Goal: Task Accomplishment & Management: Manage account settings

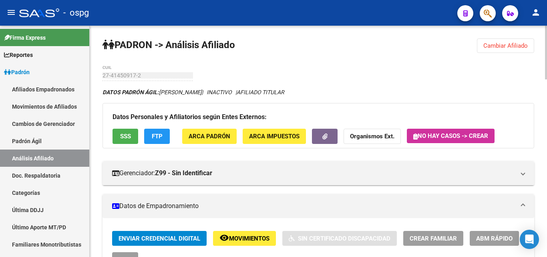
click at [508, 45] on span "Cambiar Afiliado" at bounding box center [506, 45] width 44 height 7
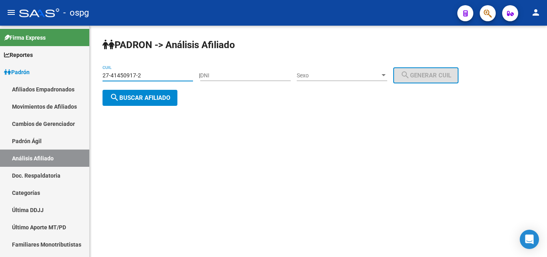
drag, startPoint x: 165, startPoint y: 76, endPoint x: 131, endPoint y: 79, distance: 34.2
click at [67, 73] on mat-sidenav-container "Firma Express Reportes Ingresos Devengados Análisis Histórico Detalles Transfer…" at bounding box center [273, 141] width 547 height 231
paste input "0-24993249-4"
type input "20-24993249-4"
click at [142, 99] on span "search Buscar afiliado" at bounding box center [140, 97] width 60 height 7
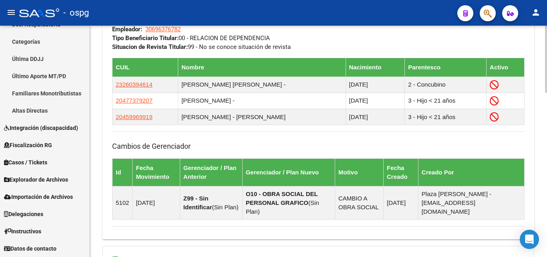
scroll to position [570, 0]
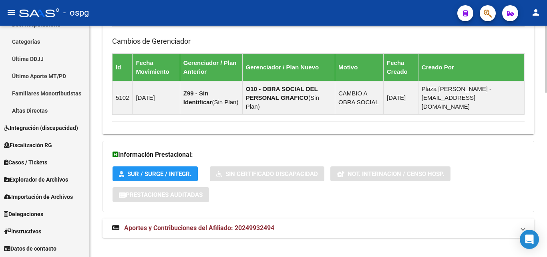
click at [218, 224] on span "Aportes y Contribuciones del Afiliado: 20249932494" at bounding box center [199, 228] width 150 height 8
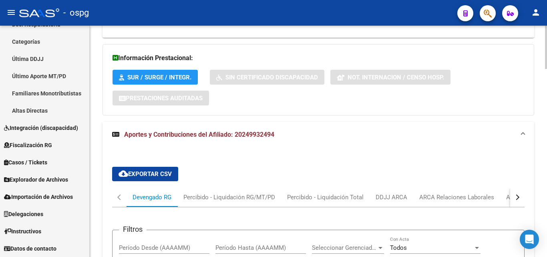
scroll to position [690, 0]
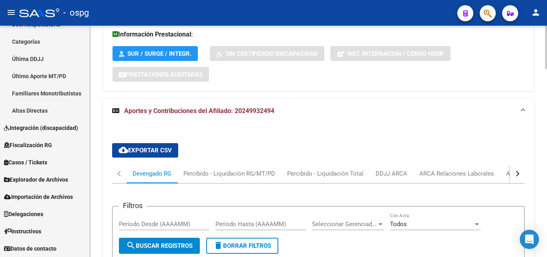
click at [517, 171] on div "button" at bounding box center [517, 174] width 6 height 6
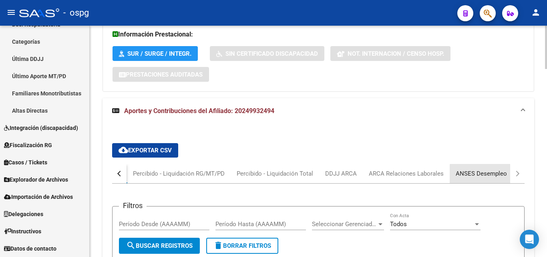
click at [496, 169] on div "ANSES Desempleo" at bounding box center [481, 173] width 51 height 9
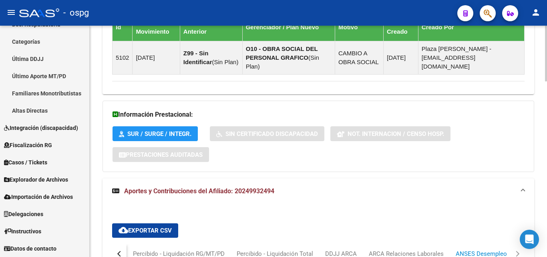
scroll to position [449, 0]
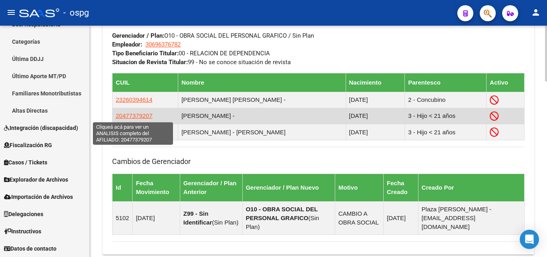
click at [119, 115] on span "20477379207" at bounding box center [134, 115] width 37 height 7
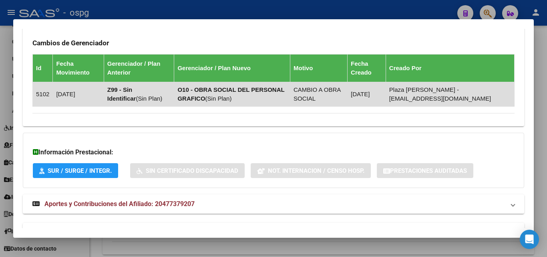
scroll to position [578, 0]
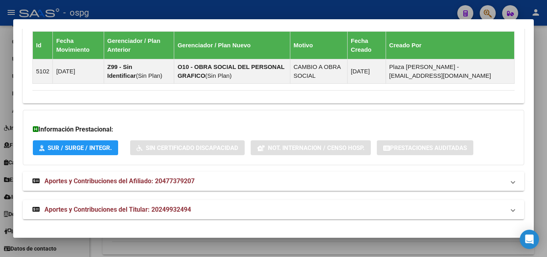
drag, startPoint x: 143, startPoint y: 187, endPoint x: 141, endPoint y: 183, distance: 4.5
click at [143, 186] on mat-expansion-panel-header "Aportes y Contribuciones del Afiliado: 20477379207" at bounding box center [274, 180] width 502 height 19
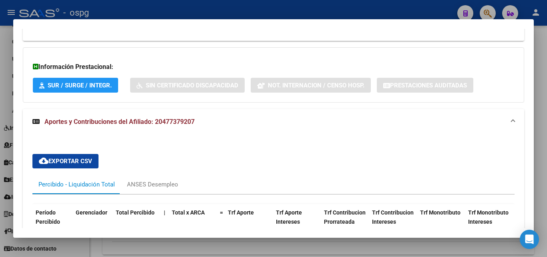
scroll to position [739, 0]
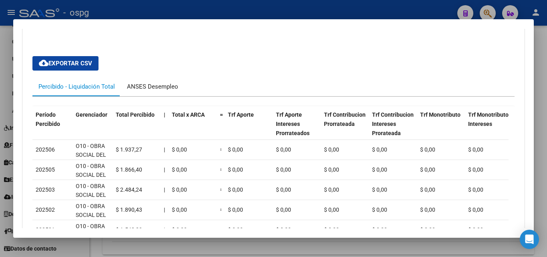
click at [142, 85] on div "ANSES Desempleo" at bounding box center [152, 86] width 51 height 9
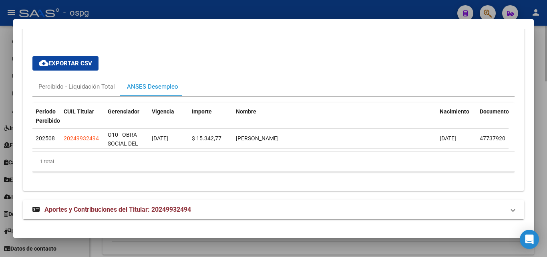
click at [540, 52] on div at bounding box center [273, 128] width 547 height 257
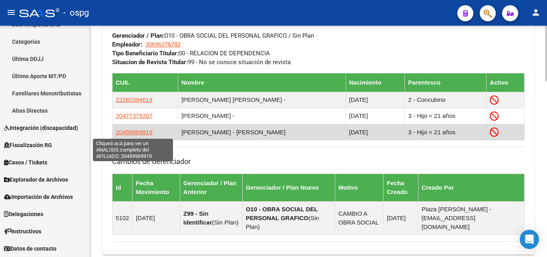
click at [136, 131] on span "20459969919" at bounding box center [134, 132] width 37 height 7
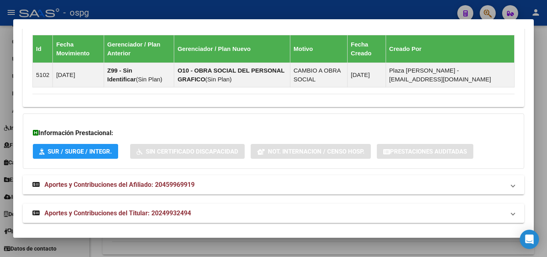
scroll to position [578, 0]
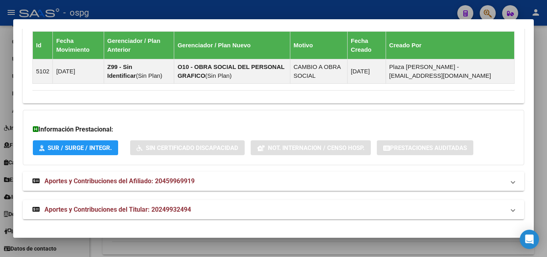
click at [143, 180] on span "Aportes y Contribuciones del Afiliado: 20459969919" at bounding box center [119, 181] width 150 height 8
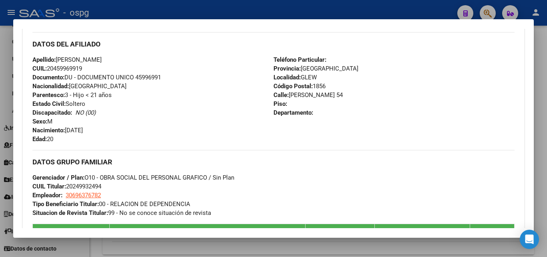
scroll to position [401, 0]
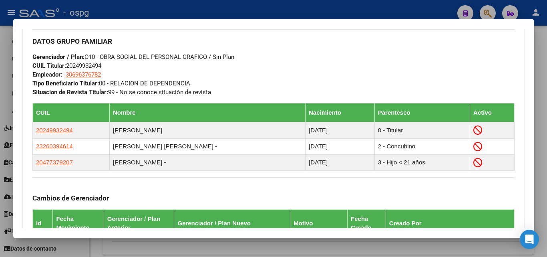
click at [544, 40] on div at bounding box center [273, 128] width 547 height 257
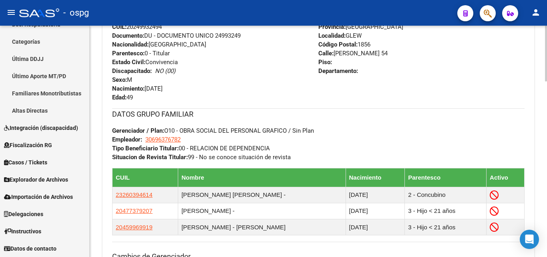
scroll to position [441, 0]
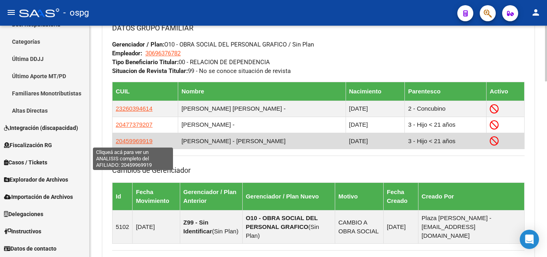
click at [140, 142] on span "20459969919" at bounding box center [134, 140] width 37 height 7
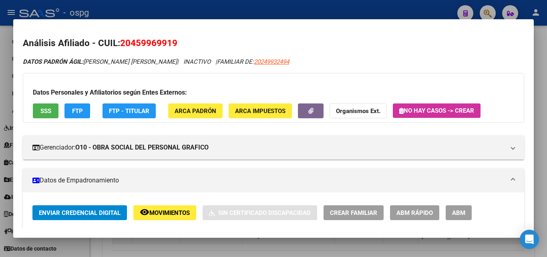
drag, startPoint x: 542, startPoint y: 99, endPoint x: 522, endPoint y: 100, distance: 20.0
click at [542, 99] on div at bounding box center [273, 128] width 547 height 257
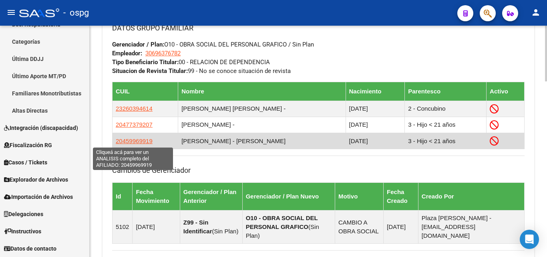
click at [127, 142] on span "20459969919" at bounding box center [134, 140] width 37 height 7
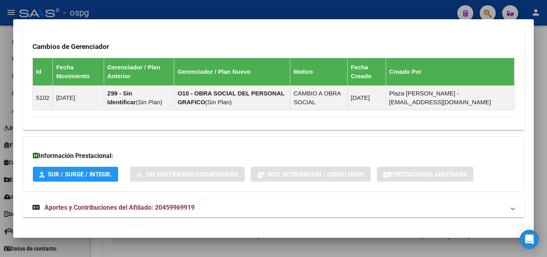
scroll to position [578, 0]
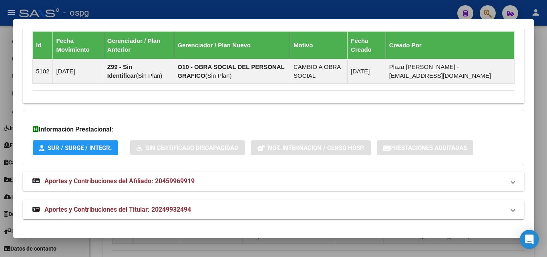
click at [114, 181] on span "Aportes y Contribuciones del Afiliado: 20459969919" at bounding box center [119, 181] width 150 height 8
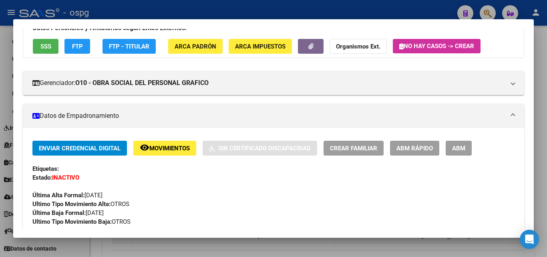
scroll to position [0, 0]
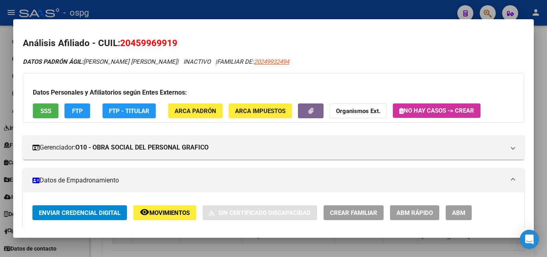
drag, startPoint x: 133, startPoint y: 40, endPoint x: 174, endPoint y: 47, distance: 41.4
click at [174, 47] on span "20459969919" at bounding box center [148, 43] width 57 height 10
copy span "45996991"
click at [350, 110] on strong "Organismos Ext." at bounding box center [358, 110] width 44 height 7
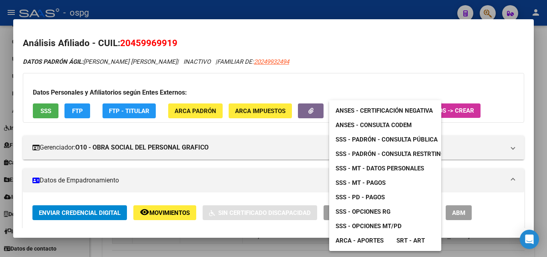
click at [387, 111] on span "ANSES - Certificación Negativa" at bounding box center [384, 110] width 97 height 7
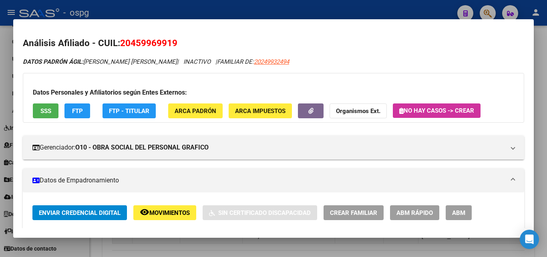
click at [394, 8] on div at bounding box center [273, 128] width 547 height 257
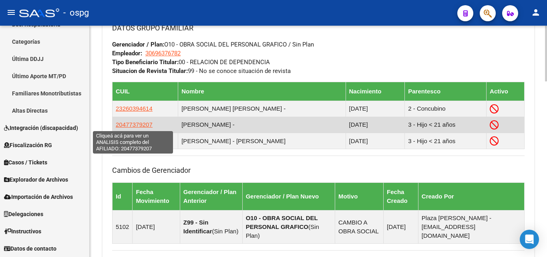
click at [143, 125] on span "20477379207" at bounding box center [134, 124] width 37 height 7
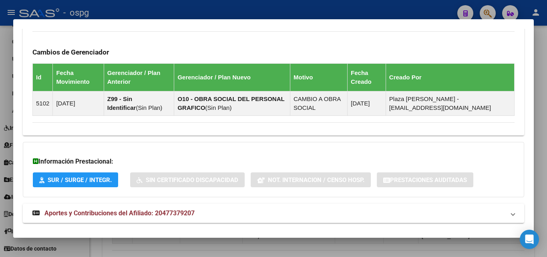
scroll to position [578, 0]
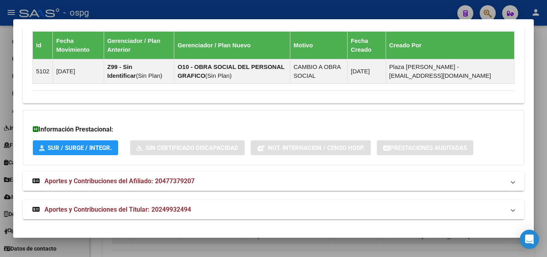
drag, startPoint x: 145, startPoint y: 183, endPoint x: 175, endPoint y: 185, distance: 30.1
click at [145, 183] on span "Aportes y Contribuciones del Afiliado: 20477379207" at bounding box center [119, 181] width 150 height 8
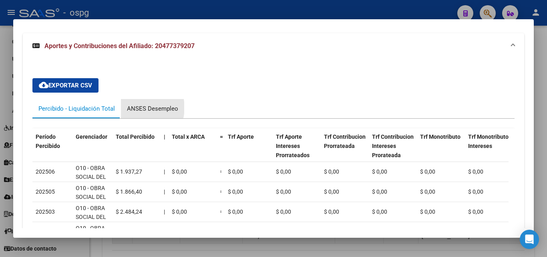
drag, startPoint x: 137, startPoint y: 107, endPoint x: 251, endPoint y: 121, distance: 114.6
click at [140, 108] on div "ANSES Desempleo" at bounding box center [152, 108] width 51 height 9
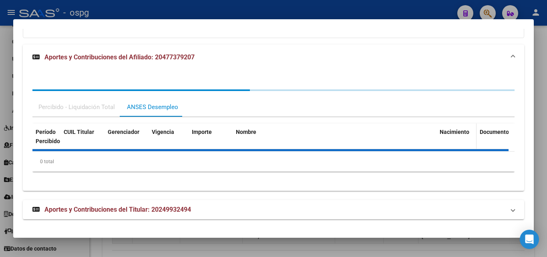
scroll to position [717, 0]
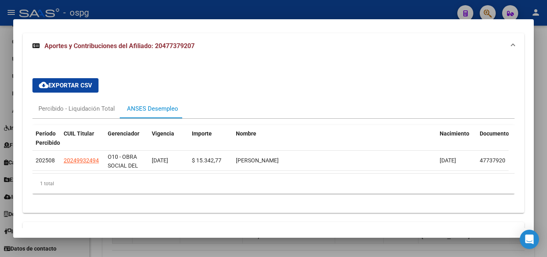
click at [543, 116] on div at bounding box center [273, 128] width 547 height 257
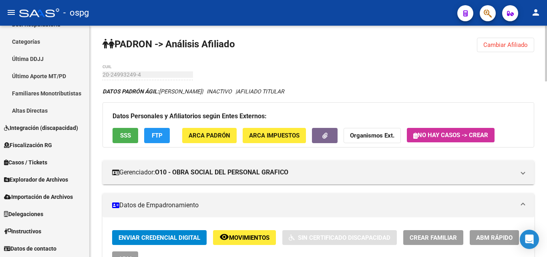
scroll to position [0, 0]
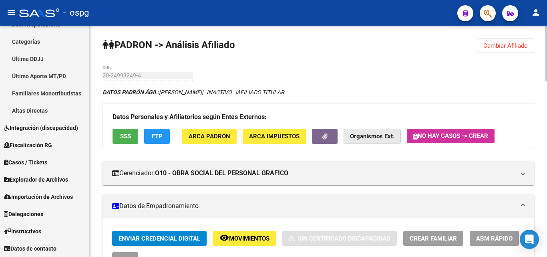
click at [375, 133] on strong "Organismos Ext." at bounding box center [372, 136] width 44 height 7
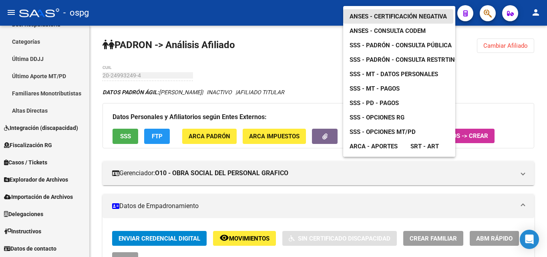
click at [387, 13] on span "ANSES - Certificación Negativa" at bounding box center [398, 16] width 97 height 7
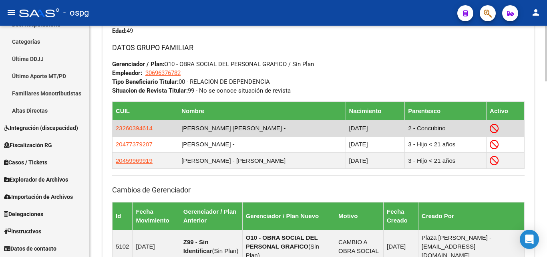
scroll to position [441, 0]
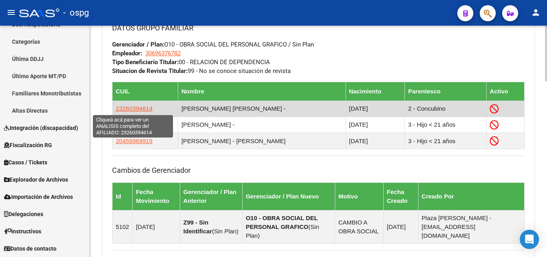
click at [133, 110] on span "23260394614" at bounding box center [134, 108] width 37 height 7
type textarea "23260394614"
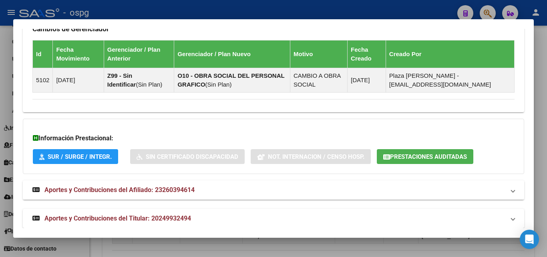
scroll to position [578, 0]
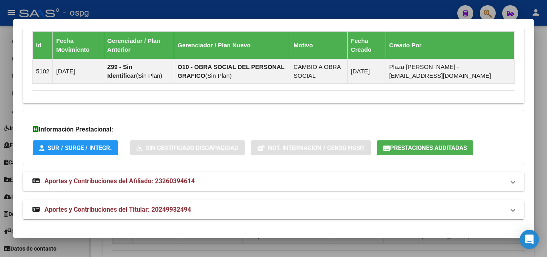
click at [111, 175] on mat-expansion-panel-header "Aportes y Contribuciones del Afiliado: 23260394614" at bounding box center [274, 180] width 502 height 19
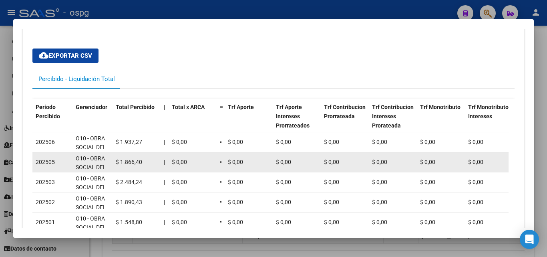
scroll to position [819, 0]
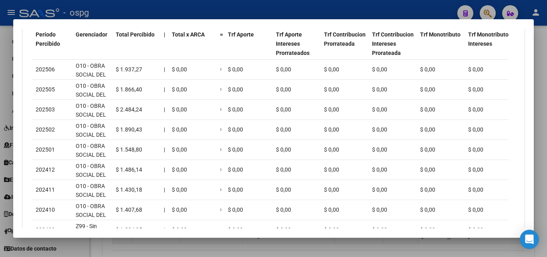
drag, startPoint x: 324, startPoint y: 13, endPoint x: 295, endPoint y: 0, distance: 31.2
click at [312, 6] on div at bounding box center [273, 128] width 547 height 257
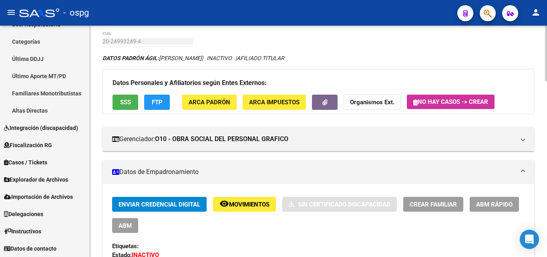
scroll to position [0, 0]
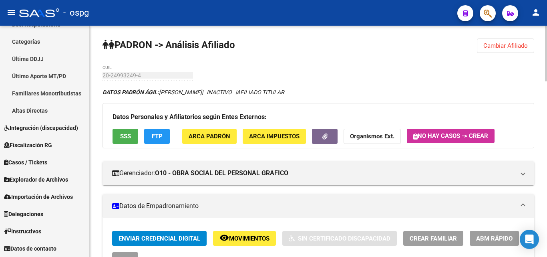
click at [373, 132] on span "Organismos Ext." at bounding box center [372, 135] width 44 height 7
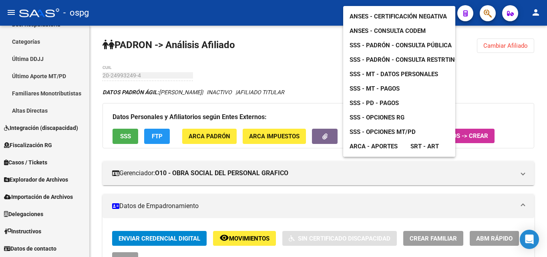
click at [393, 13] on span "ANSES - Certificación Negativa" at bounding box center [398, 16] width 97 height 7
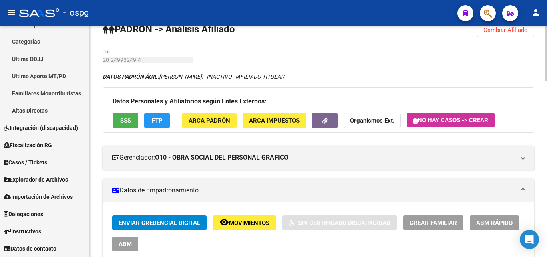
scroll to position [40, 0]
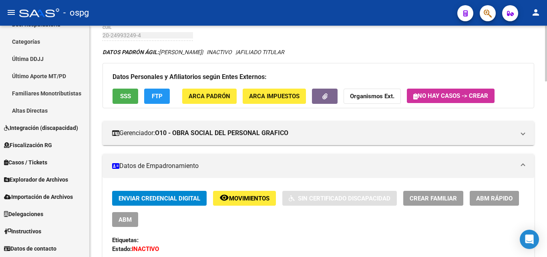
click at [507, 201] on span "ABM Rápido" at bounding box center [494, 198] width 36 height 7
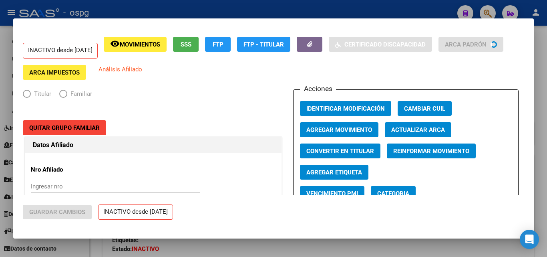
radio input "true"
type input "30-69637678-2"
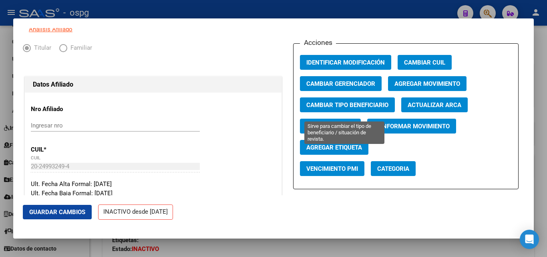
click at [332, 109] on span "Cambiar Tipo Beneficiario" at bounding box center [347, 104] width 82 height 7
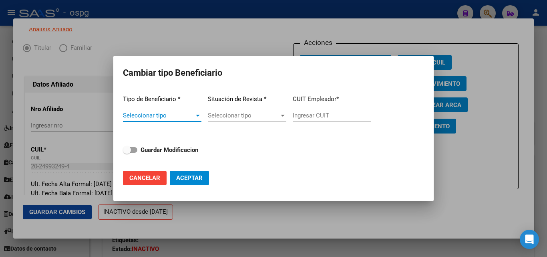
click at [170, 117] on span "Seleccionar tipo" at bounding box center [158, 115] width 71 height 7
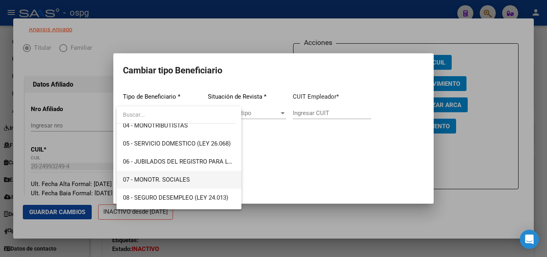
scroll to position [120, 0]
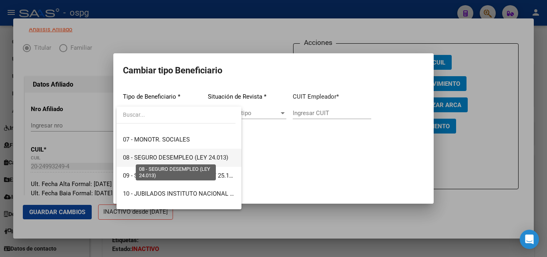
click at [181, 156] on span "08 - SEGURO DESEMPLEO (LEY 24.013)" at bounding box center [175, 157] width 105 height 7
type input "33-63761744-9"
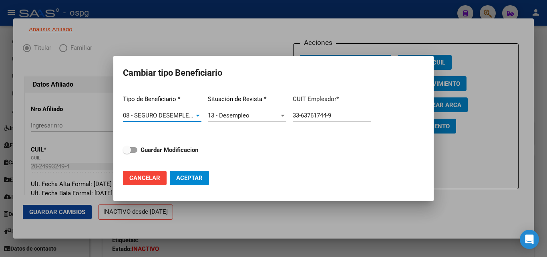
drag, startPoint x: 142, startPoint y: 151, endPoint x: 147, endPoint y: 151, distance: 5.2
click at [143, 151] on strong "Guardar Modificacion" at bounding box center [170, 149] width 58 height 7
click at [127, 153] on input "Guardar Modificacion" at bounding box center [127, 153] width 0 height 0
checkbox input "true"
click at [195, 182] on button "Aceptar" at bounding box center [189, 178] width 39 height 14
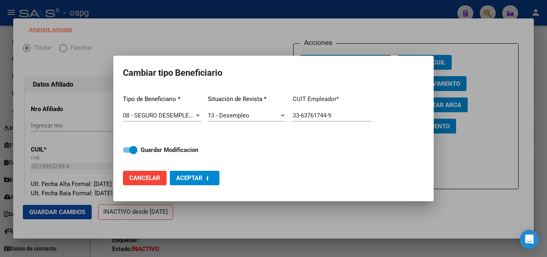
type input "33-63761744-9"
checkbox input "false"
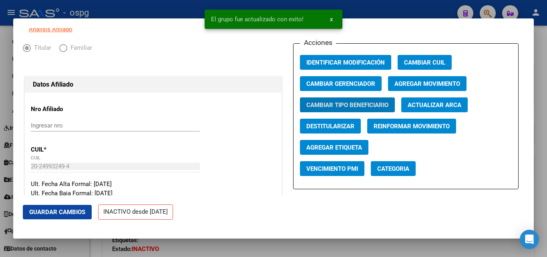
click at [407, 85] on span "Agregar Movimiento" at bounding box center [428, 83] width 66 height 7
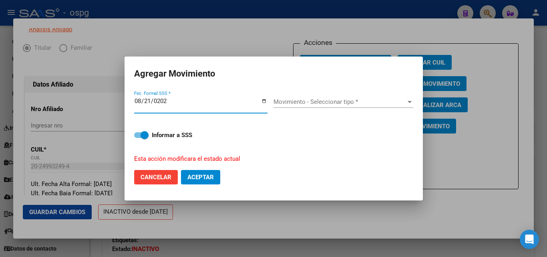
type input "[DATE]"
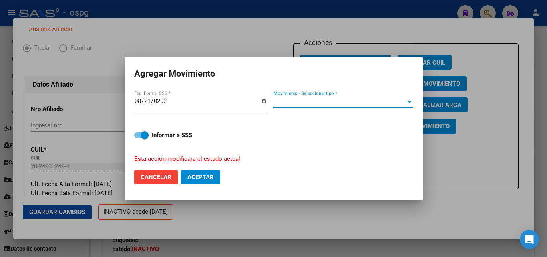
click at [339, 103] on span "Movimiento - Seleccionar tipo *" at bounding box center [340, 101] width 133 height 7
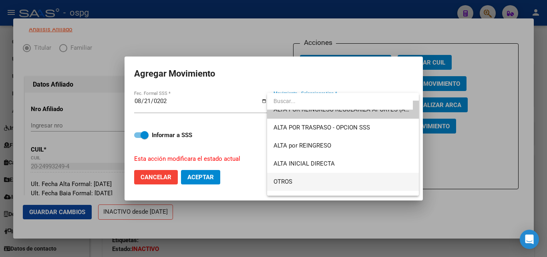
scroll to position [40, 0]
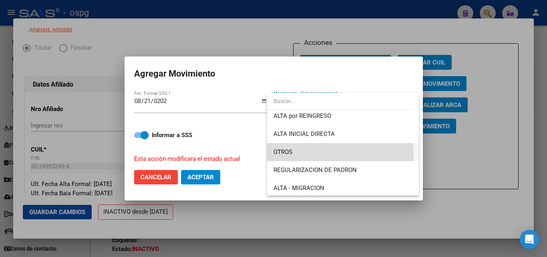
click at [336, 154] on span "OTROS" at bounding box center [343, 152] width 139 height 18
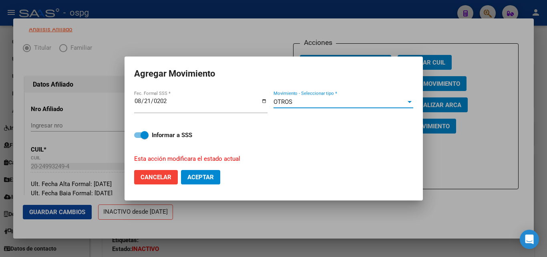
click at [198, 176] on span "Aceptar" at bounding box center [200, 176] width 26 height 7
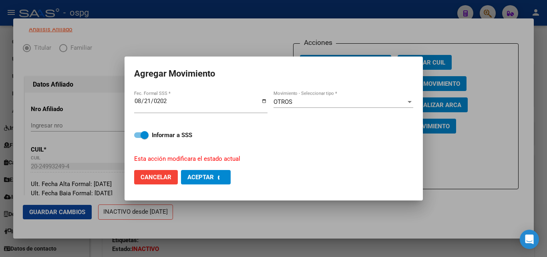
checkbox input "false"
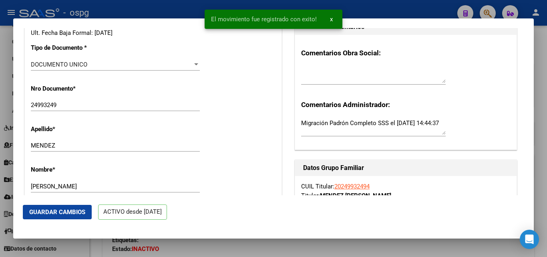
scroll to position [160, 0]
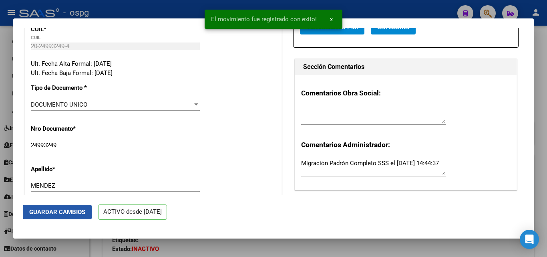
click at [37, 208] on span "Guardar Cambios" at bounding box center [57, 211] width 56 height 7
click at [547, 105] on div at bounding box center [273, 128] width 547 height 257
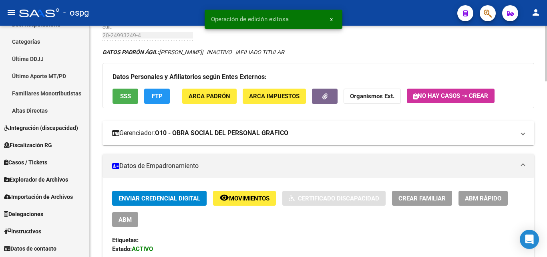
scroll to position [0, 0]
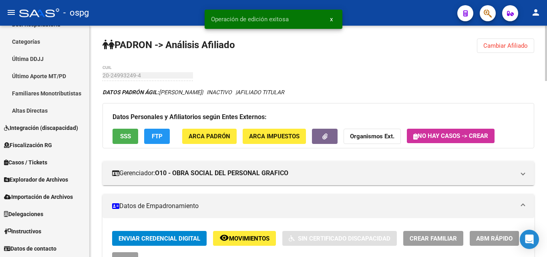
click at [505, 48] on span "Cambiar Afiliado" at bounding box center [506, 45] width 44 height 7
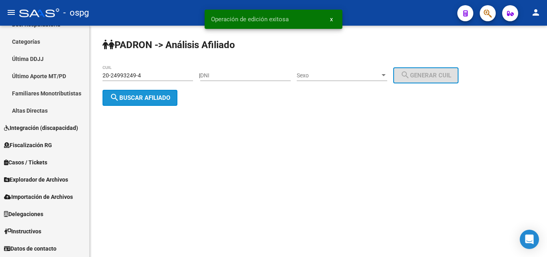
click at [137, 98] on span "search Buscar afiliado" at bounding box center [140, 97] width 60 height 7
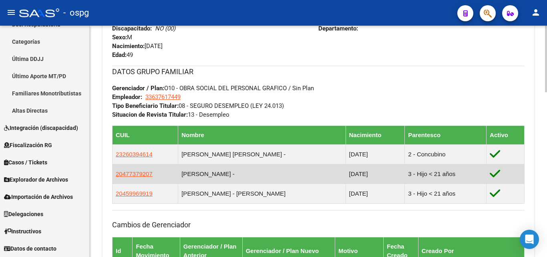
scroll to position [401, 0]
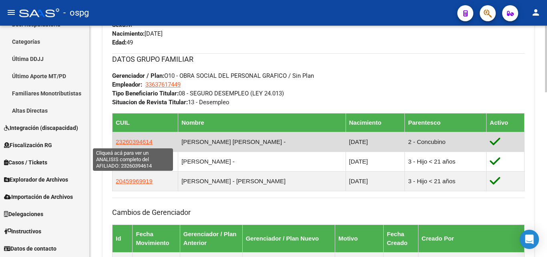
click at [125, 142] on span "23260394614" at bounding box center [134, 141] width 37 height 7
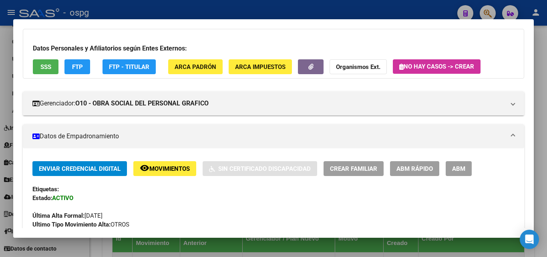
scroll to position [40, 0]
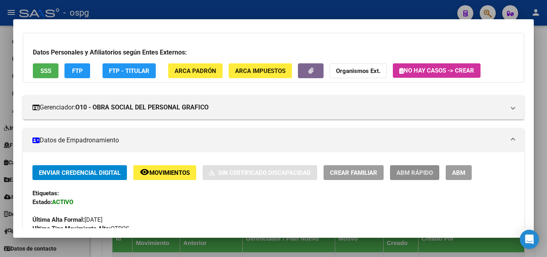
click at [426, 171] on span "ABM Rápido" at bounding box center [415, 172] width 36 height 7
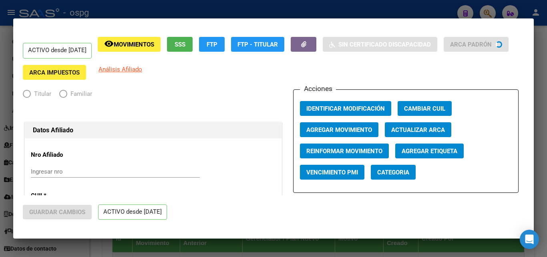
radio input "true"
type input "33-63761744-9"
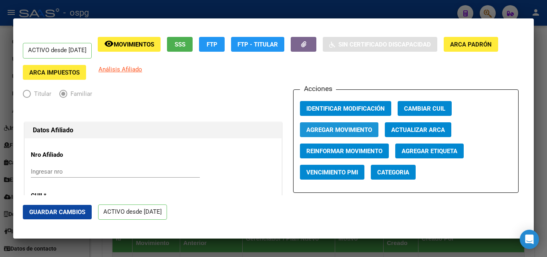
click at [340, 129] on span "Agregar Movimiento" at bounding box center [339, 129] width 66 height 7
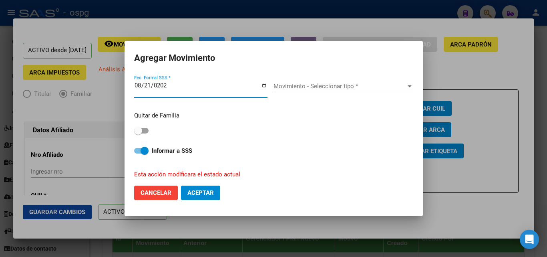
type input "[DATE]"
click at [340, 86] on span "Movimiento - Seleccionar tipo *" at bounding box center [340, 86] width 133 height 7
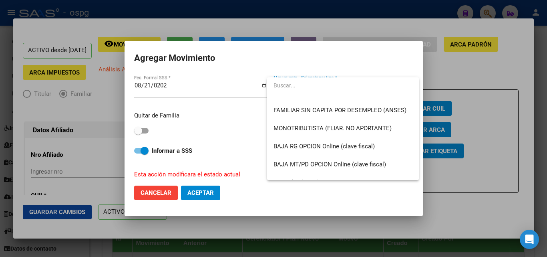
scroll to position [582, 0]
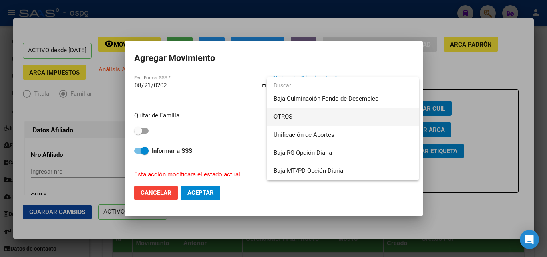
click at [316, 116] on span "OTROS" at bounding box center [343, 117] width 139 height 18
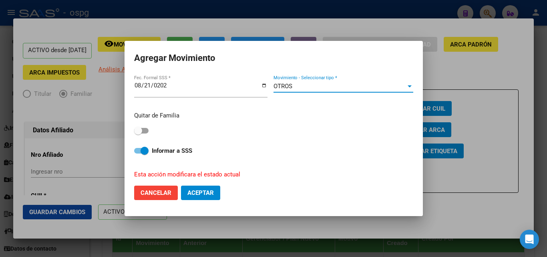
click at [206, 190] on span "Aceptar" at bounding box center [200, 192] width 26 height 7
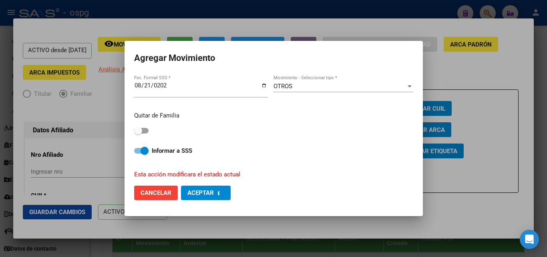
checkbox input "false"
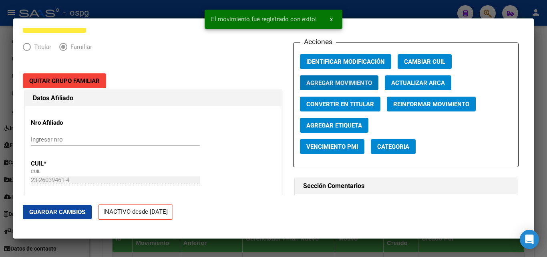
scroll to position [200, 0]
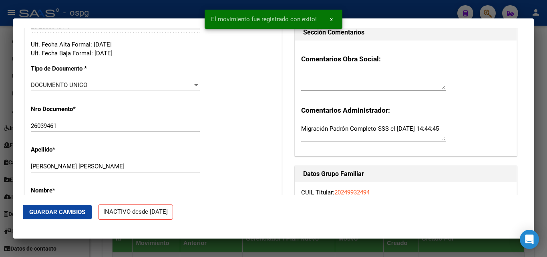
click at [323, 88] on textarea at bounding box center [373, 81] width 145 height 16
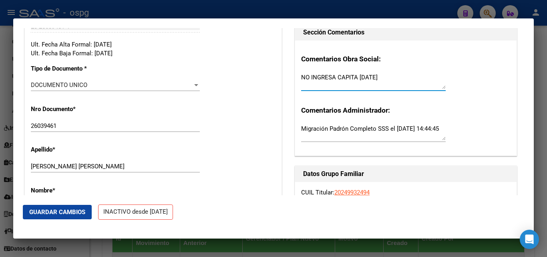
type textarea "NO INGRESA CAPITA [DATE]"
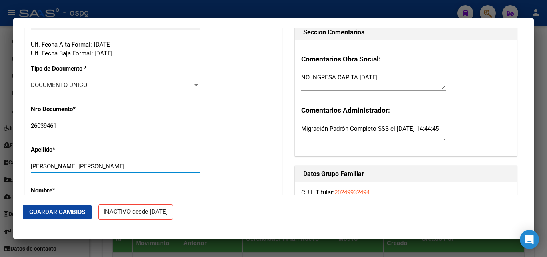
drag, startPoint x: 53, startPoint y: 166, endPoint x: 79, endPoint y: 167, distance: 25.7
click at [97, 170] on div "[PERSON_NAME] [PERSON_NAME] Ingresar apellido" at bounding box center [115, 166] width 169 height 12
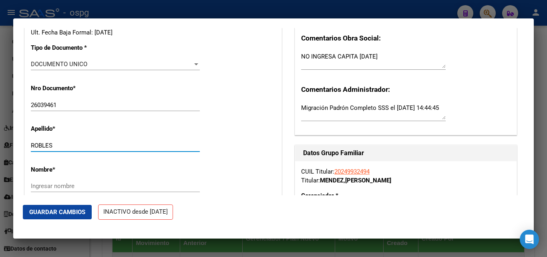
scroll to position [240, 0]
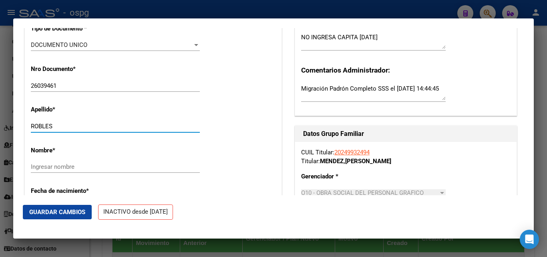
type input "ROBLES"
click at [59, 167] on input "Ingresar nombre" at bounding box center [115, 166] width 169 height 7
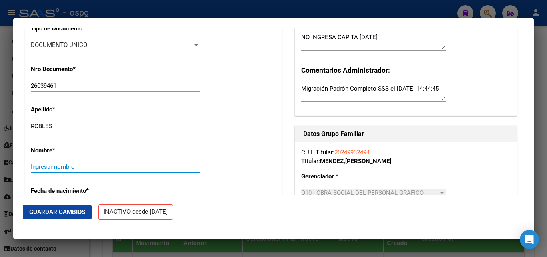
paste input "[PERSON_NAME]"
type input "[PERSON_NAME]"
click at [49, 210] on span "Guardar Cambios" at bounding box center [57, 211] width 56 height 7
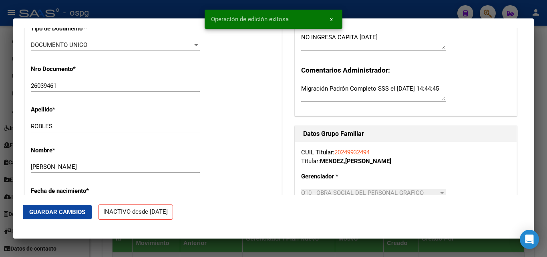
click at [541, 76] on div at bounding box center [273, 128] width 547 height 257
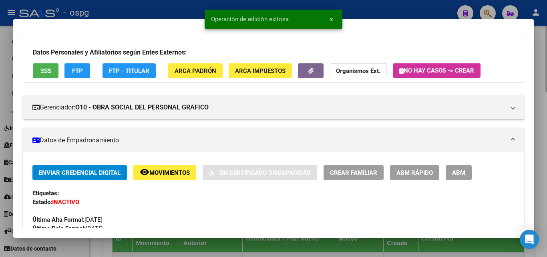
click at [546, 87] on div at bounding box center [273, 128] width 547 height 257
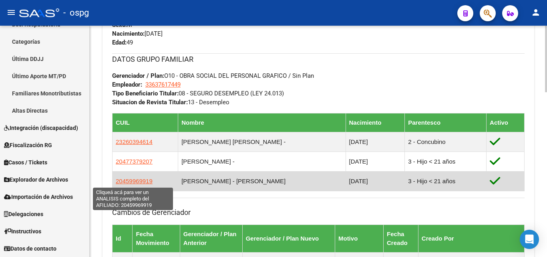
click at [135, 182] on span "20459969919" at bounding box center [134, 180] width 37 height 7
type textarea "20459969919"
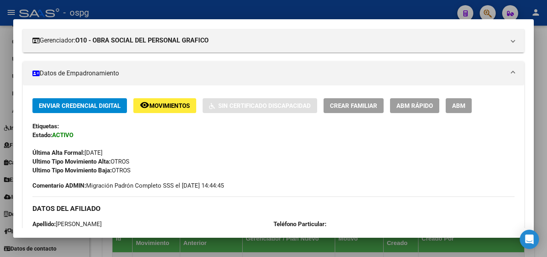
scroll to position [120, 0]
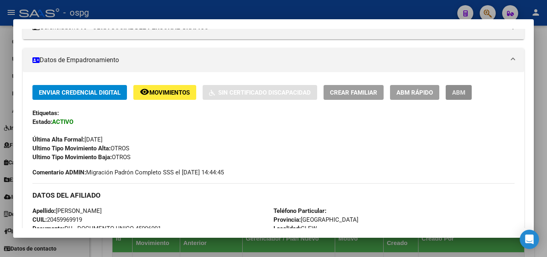
click at [462, 95] on span "ABM" at bounding box center [458, 92] width 13 height 7
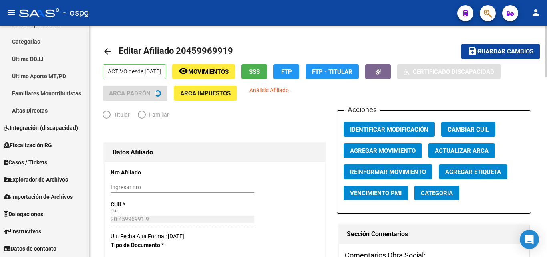
radio input "true"
type input "33-63761744-9"
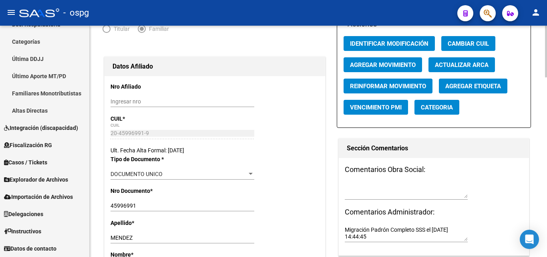
scroll to position [80, 0]
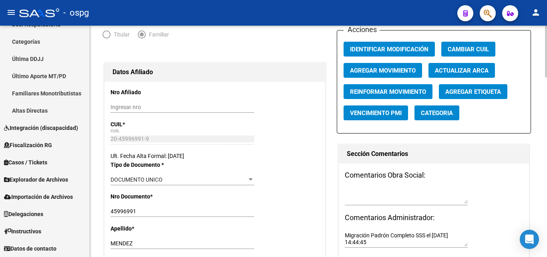
click at [367, 203] on textarea at bounding box center [406, 196] width 123 height 15
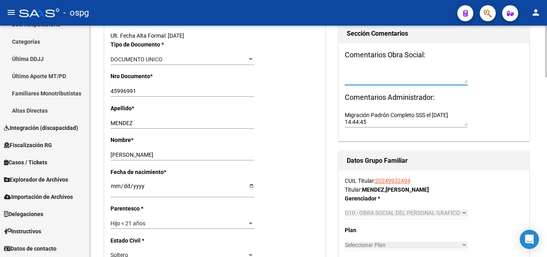
click at [364, 82] on textarea at bounding box center [406, 76] width 123 height 15
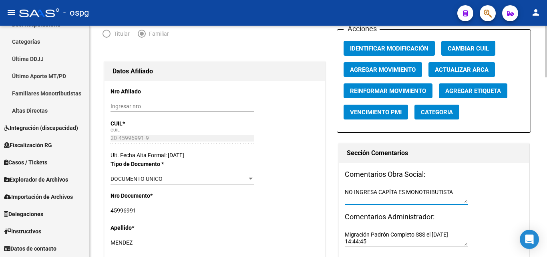
scroll to position [80, 0]
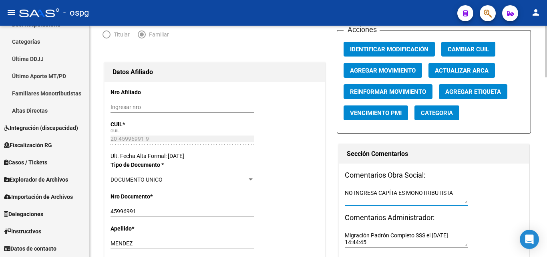
type textarea "NO INGRESA CAPÍTA ES MONOTRIBUTISTA"
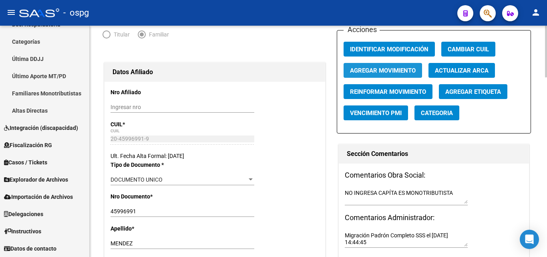
click at [378, 73] on span "Agregar Movimiento" at bounding box center [383, 70] width 66 height 7
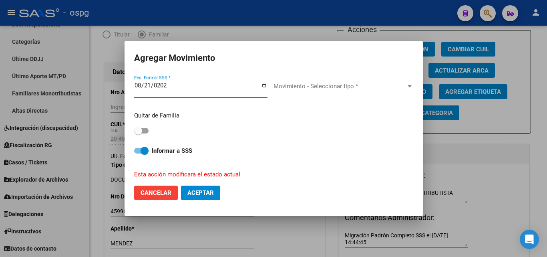
type input "[DATE]"
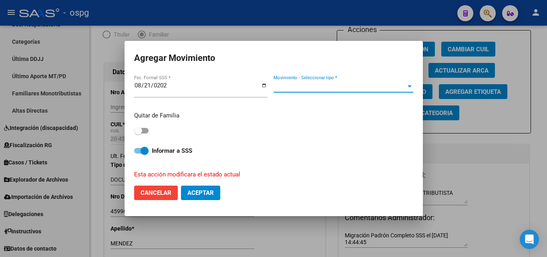
click at [330, 85] on span "Movimiento - Seleccionar tipo *" at bounding box center [340, 86] width 133 height 7
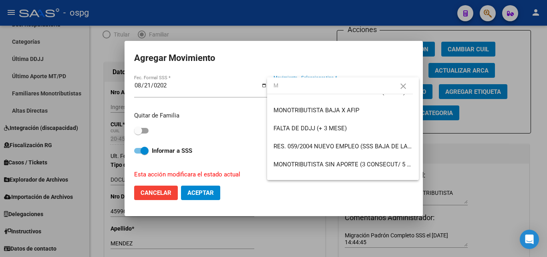
scroll to position [0, 0]
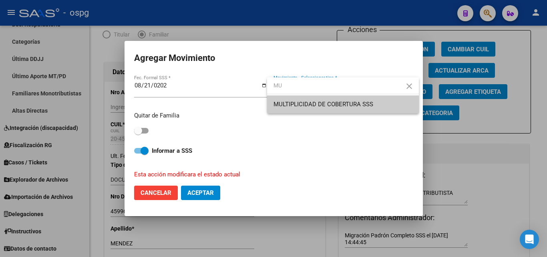
type input "MU"
click at [317, 104] on span "MULTIPLICIDAD DE COBERTURA SSS" at bounding box center [324, 104] width 100 height 7
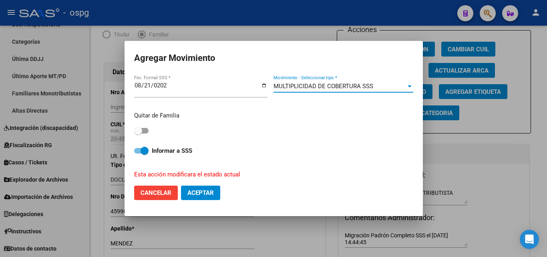
click at [208, 195] on span "Aceptar" at bounding box center [200, 192] width 26 height 7
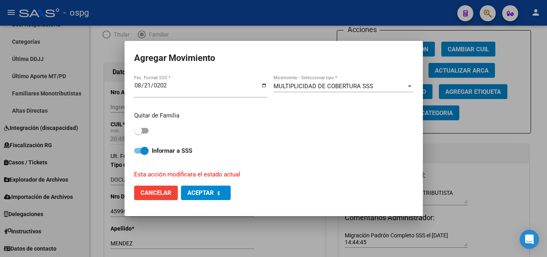
checkbox input "false"
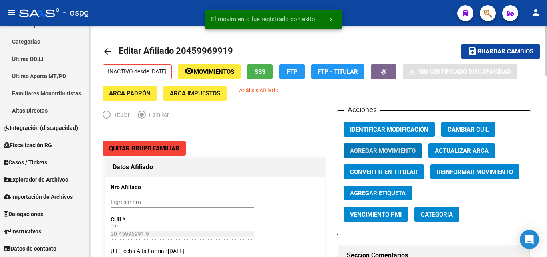
click at [510, 52] on span "Guardar cambios" at bounding box center [505, 51] width 56 height 7
drag, startPoint x: 460, startPoint y: 71, endPoint x: 464, endPoint y: 69, distance: 4.2
click at [464, 69] on div "INACTIVO desde [DATE] remove_red_eye Movimientos SSS FTP FTP - Titular Sin Cert…" at bounding box center [319, 82] width 432 height 36
click at [105, 51] on mat-icon "arrow_back" at bounding box center [108, 51] width 10 height 10
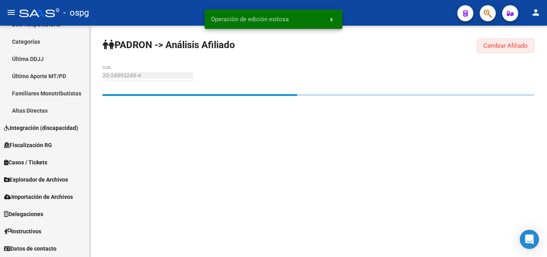
click at [503, 44] on span "Cambiar Afiliado" at bounding box center [506, 45] width 44 height 7
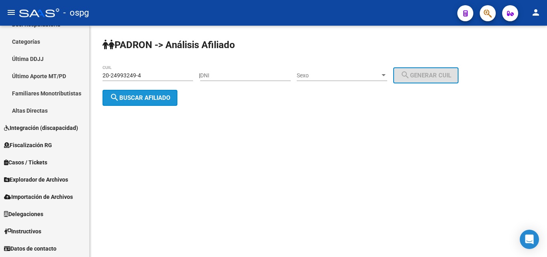
click at [153, 94] on span "search Buscar afiliado" at bounding box center [140, 97] width 60 height 7
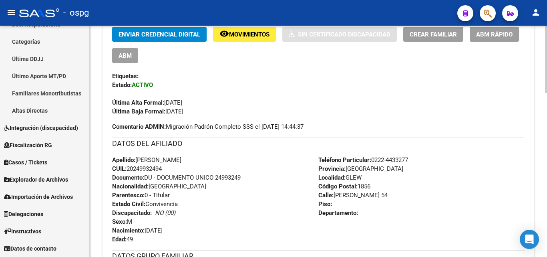
scroll to position [44, 0]
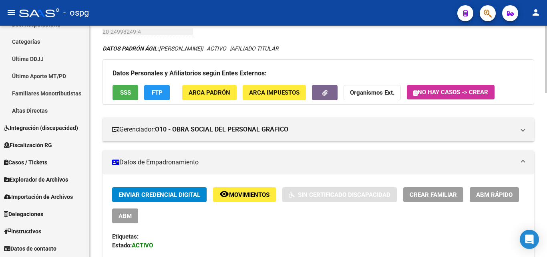
click at [376, 62] on div "Datos Personales y Afiliatorios según Entes Externos: SSS FTP ARCA Padrón ARCA …" at bounding box center [319, 81] width 432 height 45
